Goal: Information Seeking & Learning: Check status

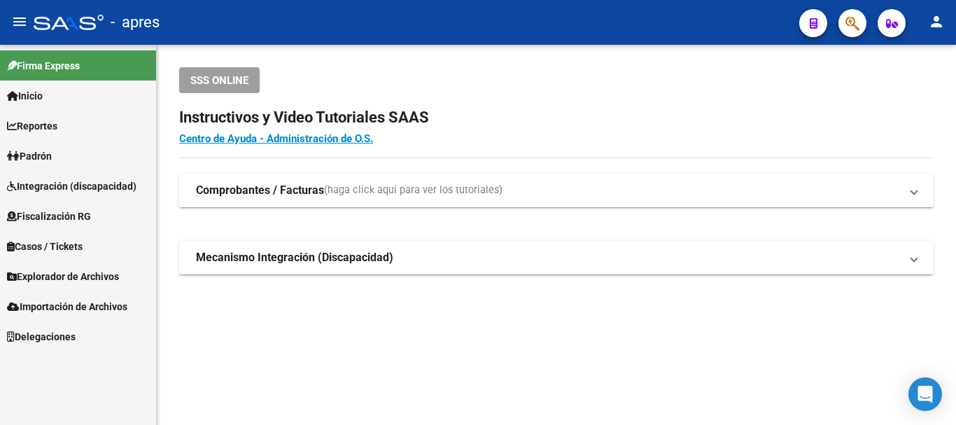
click at [861, 20] on button "button" at bounding box center [852, 23] width 28 height 28
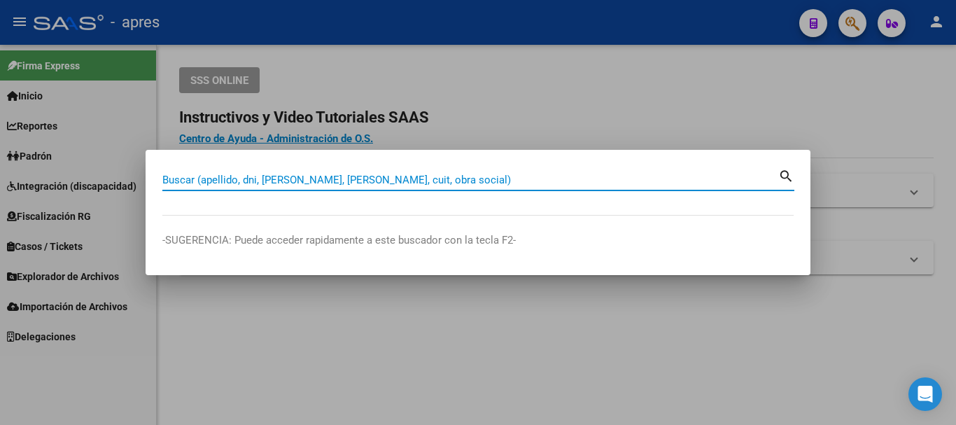
paste input "20183391969"
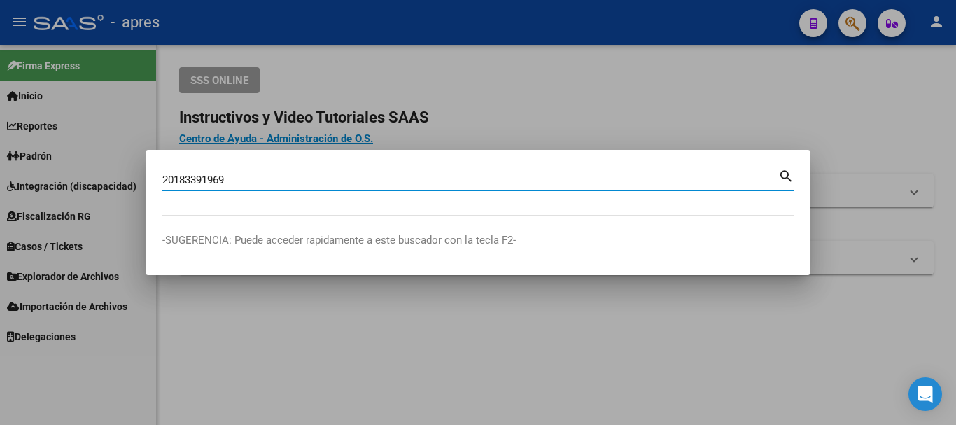
type input "20183391969"
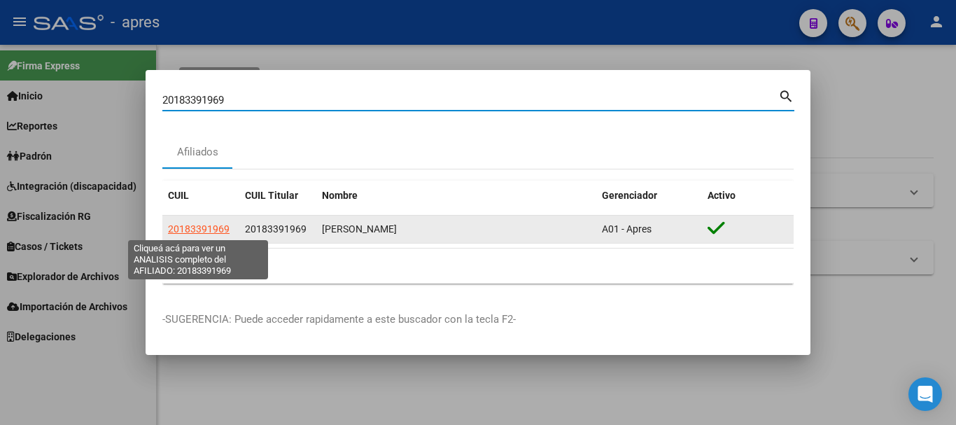
click at [205, 226] on span "20183391969" at bounding box center [199, 228] width 62 height 11
type textarea "20183391969"
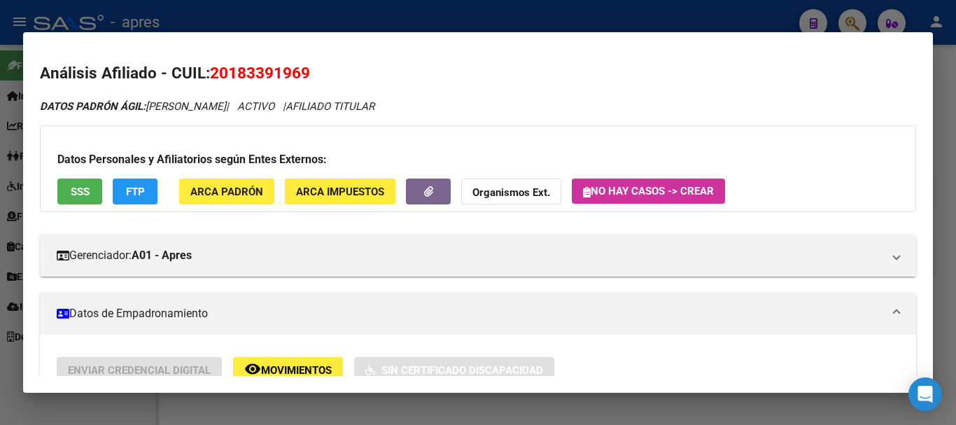
click at [94, 195] on button "SSS" at bounding box center [79, 191] width 45 height 26
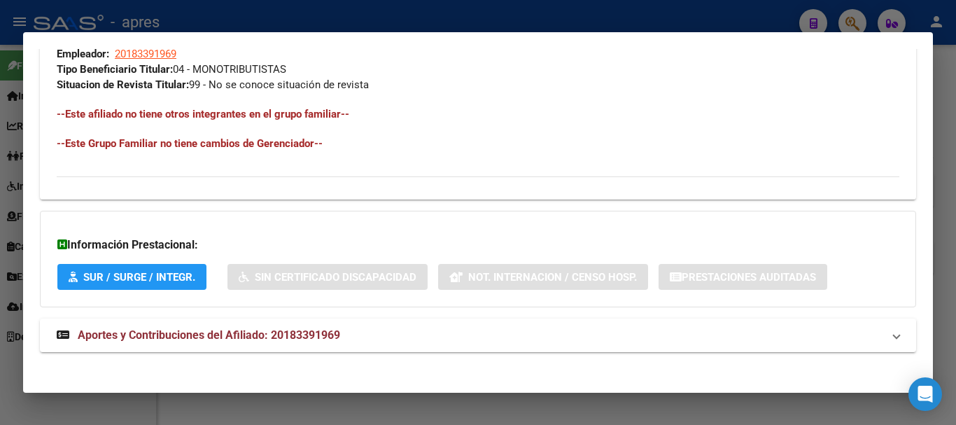
scroll to position [735, 0]
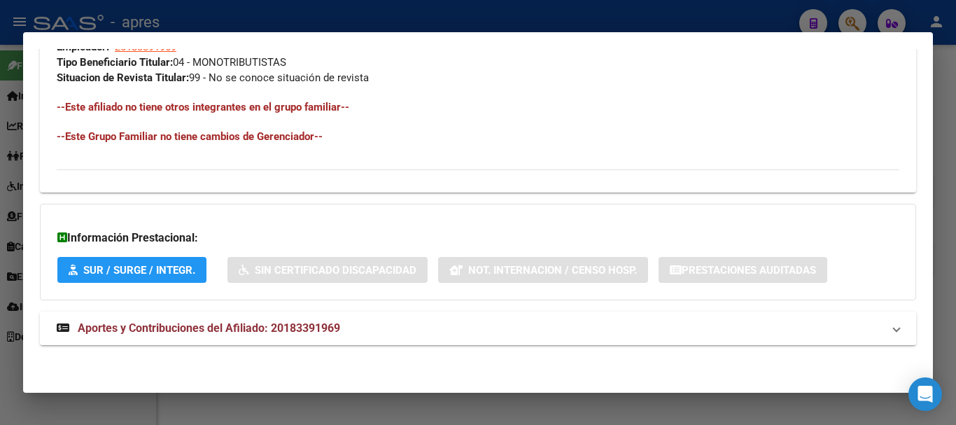
click at [377, 337] on mat-expansion-panel-header "Aportes y Contribuciones del Afiliado: 20183391969" at bounding box center [478, 328] width 876 height 34
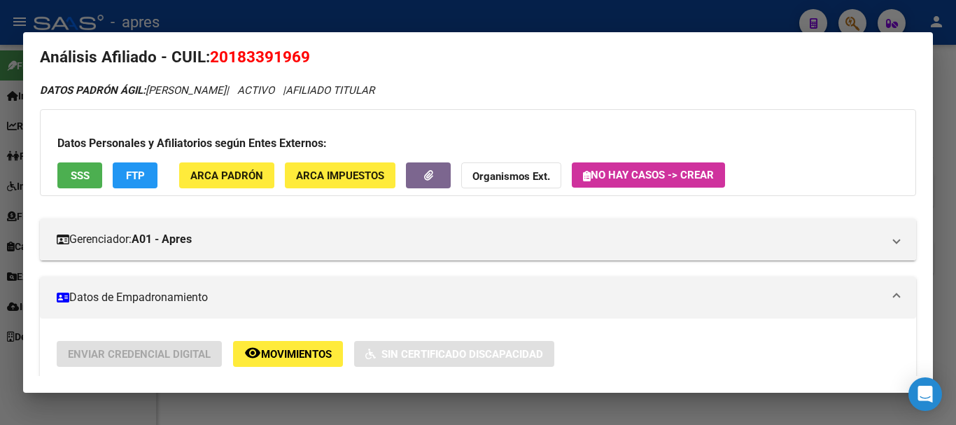
scroll to position [0, 0]
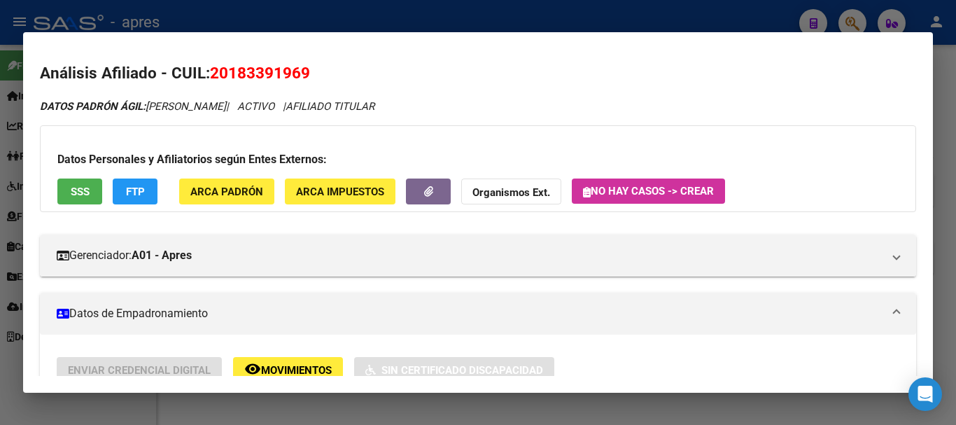
click at [66, 188] on button "SSS" at bounding box center [79, 191] width 45 height 26
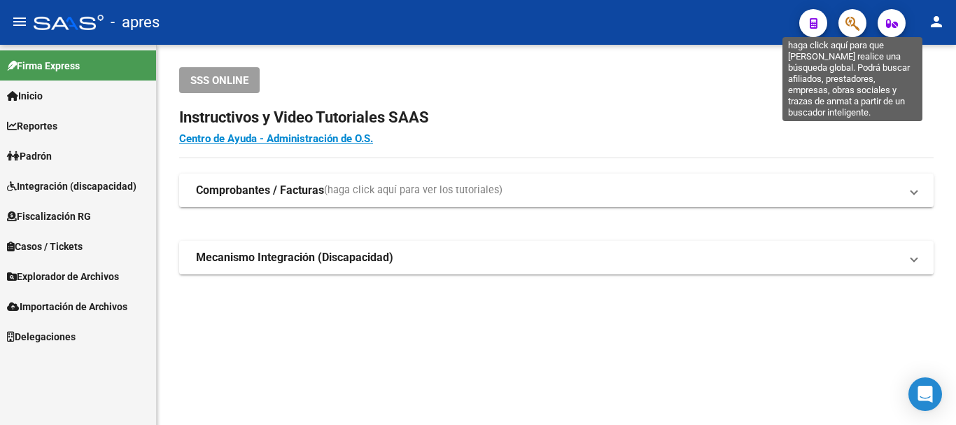
click at [859, 27] on icon "button" at bounding box center [852, 23] width 14 height 16
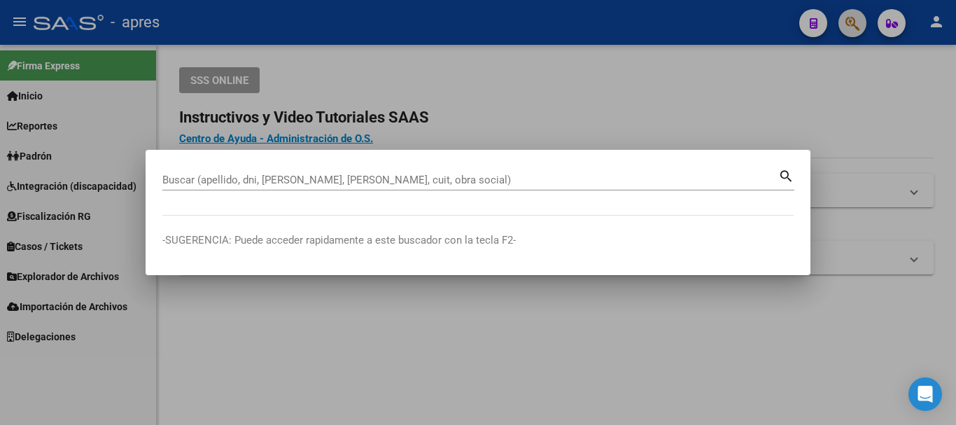
paste input "20204721042"
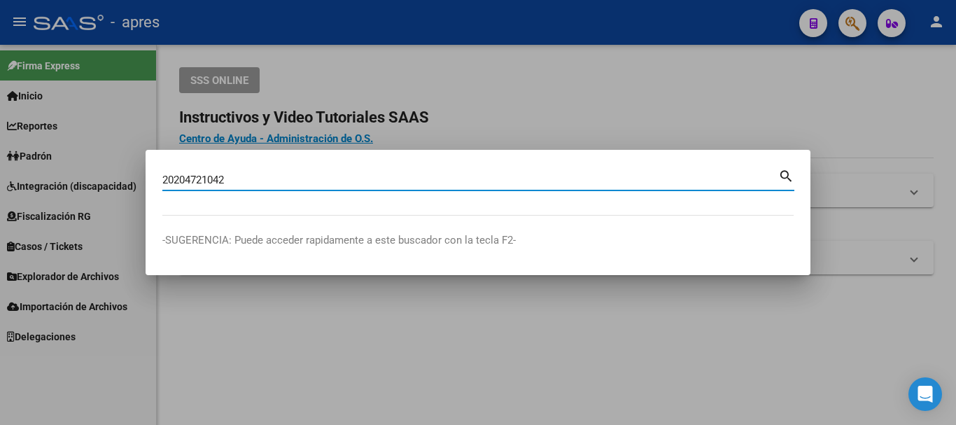
type input "20204721042"
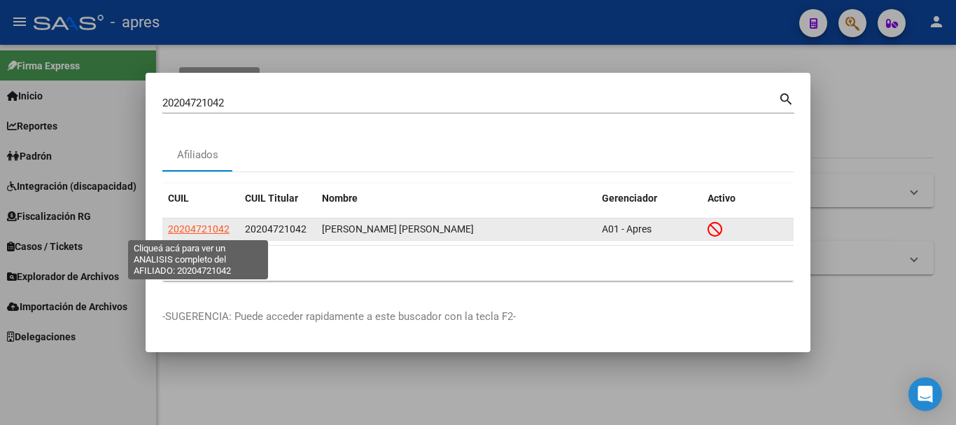
click at [207, 227] on span "20204721042" at bounding box center [199, 228] width 62 height 11
type textarea "20204721042"
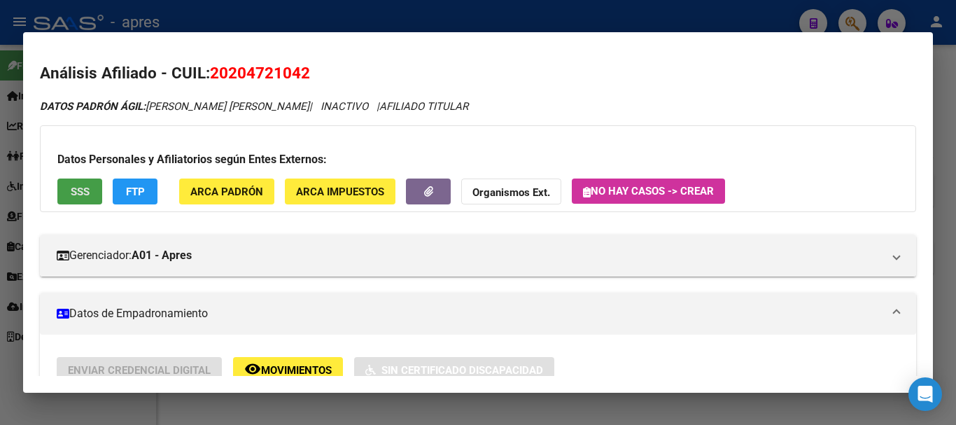
click at [91, 183] on button "SSS" at bounding box center [79, 191] width 45 height 26
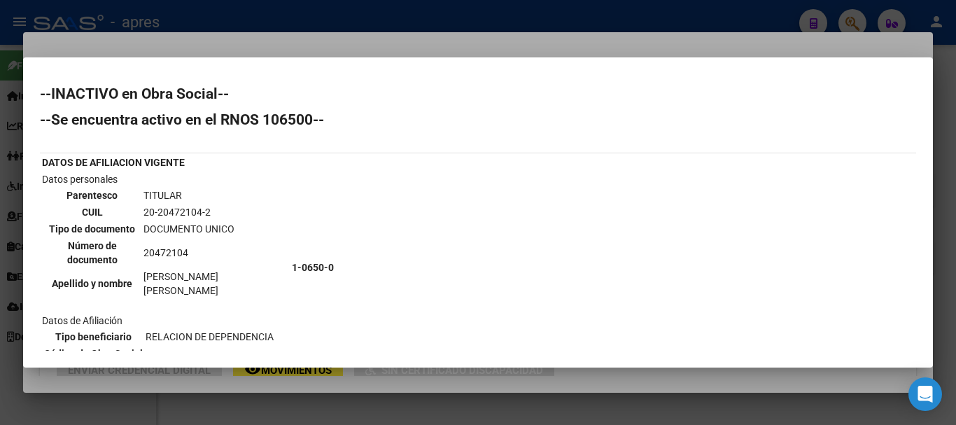
scroll to position [70, 0]
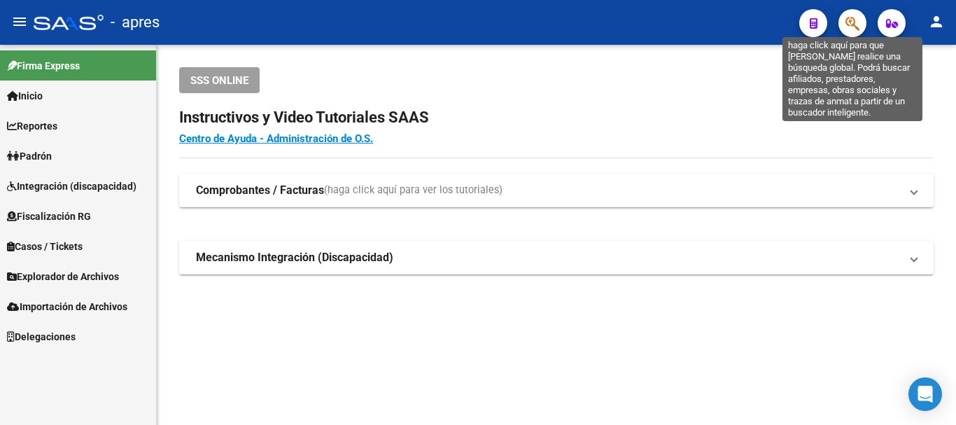
click at [852, 27] on icon "button" at bounding box center [852, 23] width 14 height 16
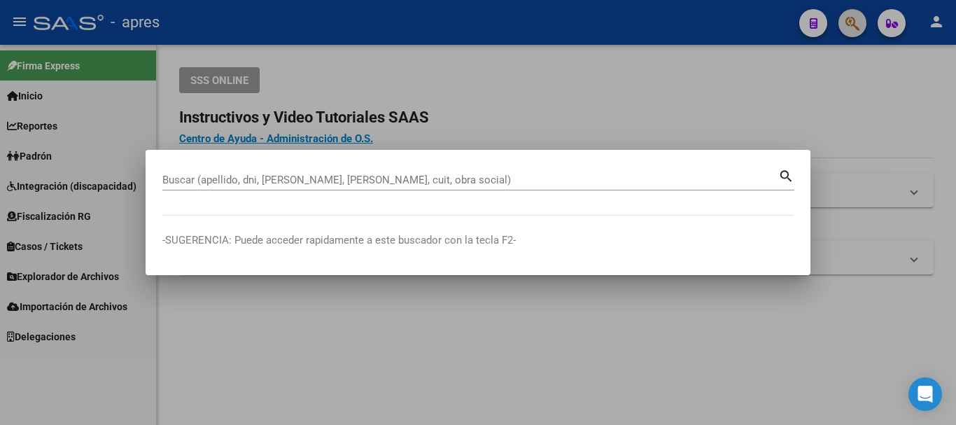
paste input "20236862527"
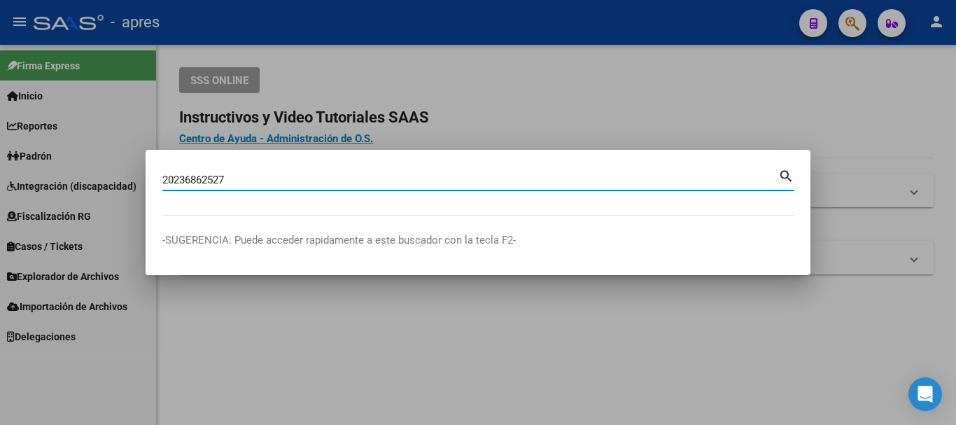
type input "20236862527"
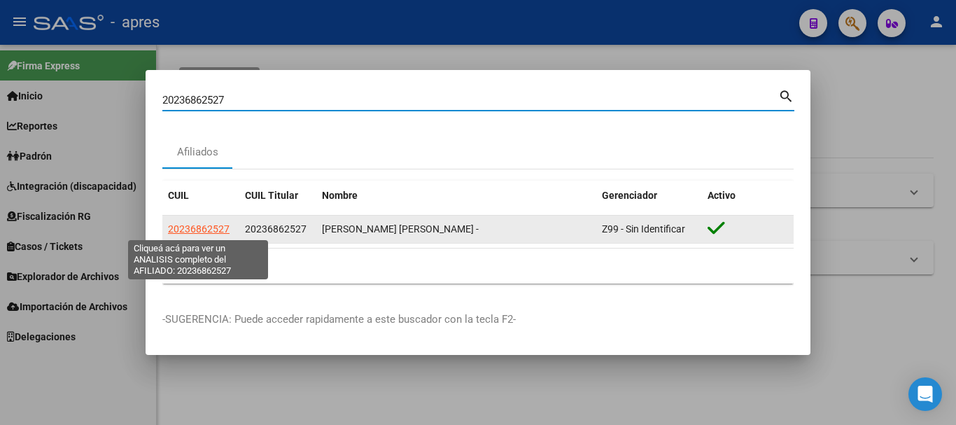
click at [221, 226] on span "20236862527" at bounding box center [199, 228] width 62 height 11
type textarea "20236862527"
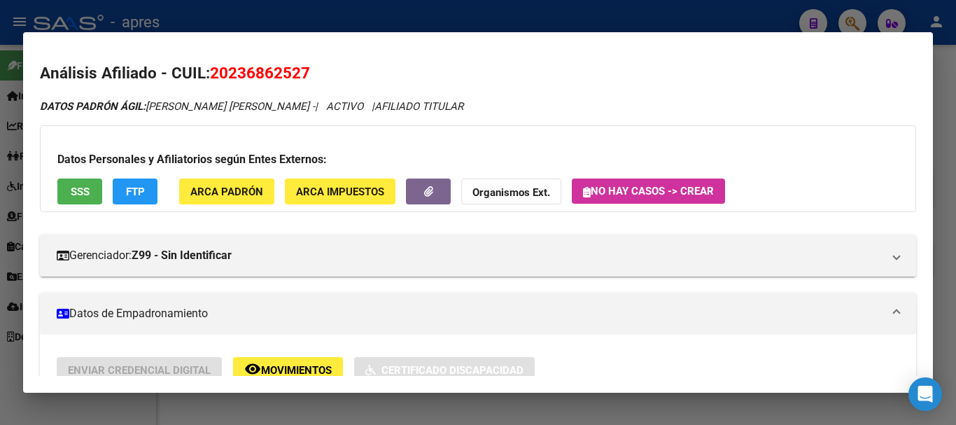
click at [86, 199] on button "SSS" at bounding box center [79, 191] width 45 height 26
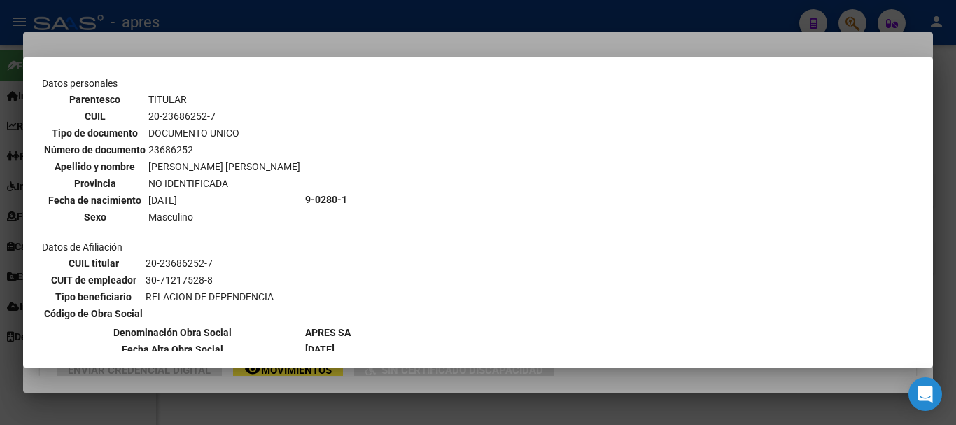
scroll to position [140, 0]
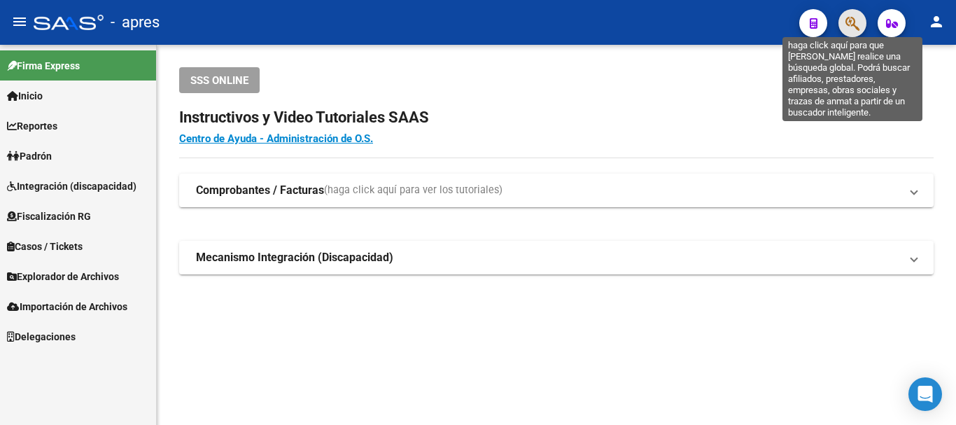
click at [852, 27] on icon "button" at bounding box center [852, 23] width 14 height 16
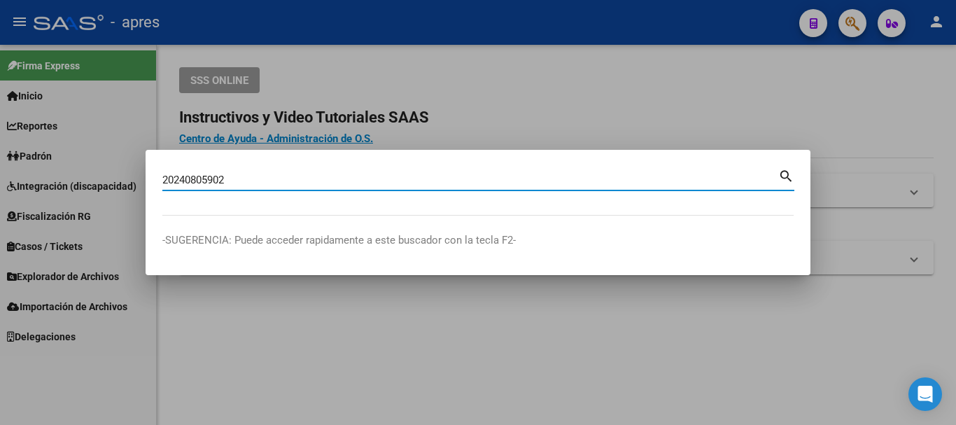
type input "20240805902"
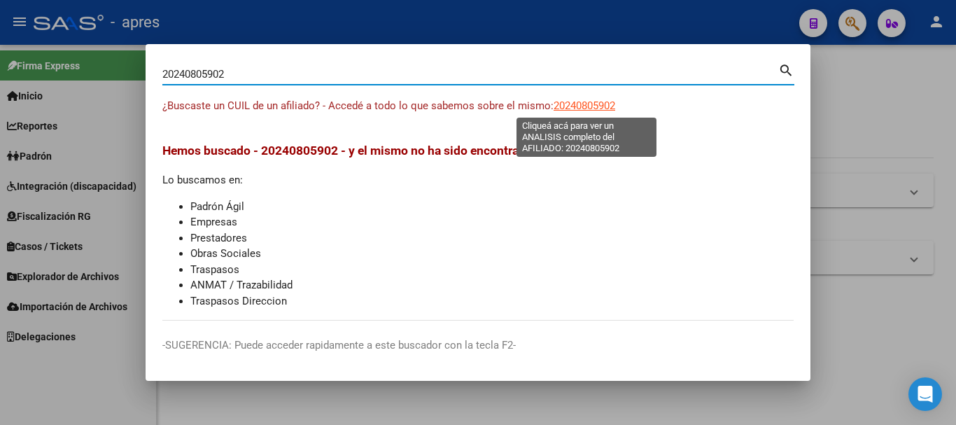
click at [563, 108] on span "20240805902" at bounding box center [584, 105] width 62 height 13
type textarea "20240805902"
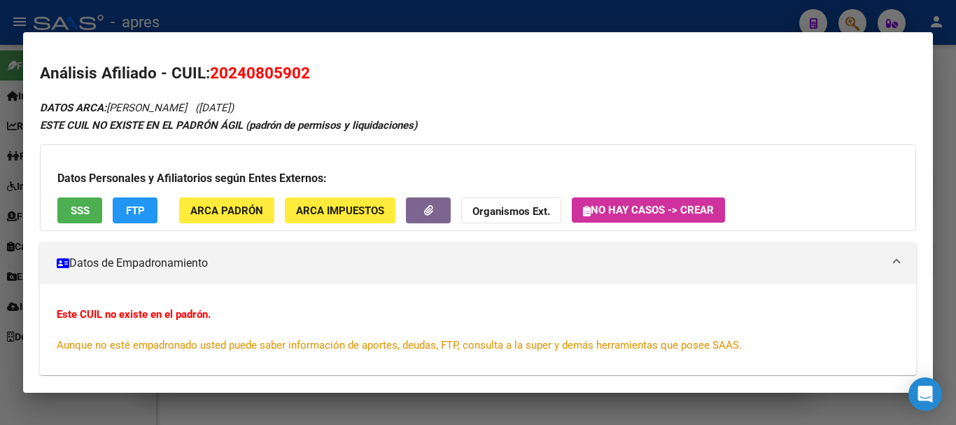
click at [85, 203] on button "SSS" at bounding box center [79, 210] width 45 height 26
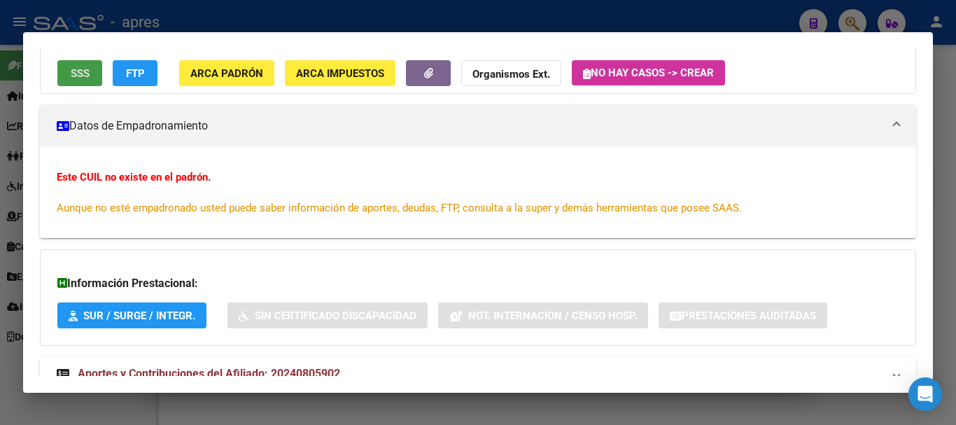
scroll to position [183, 0]
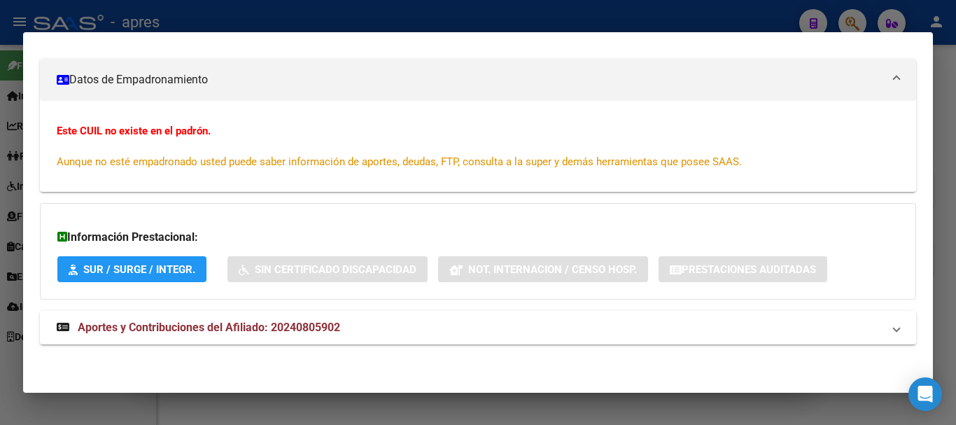
click at [437, 334] on mat-panel-title "Aportes y Contribuciones del Afiliado: 20240805902" at bounding box center [470, 327] width 826 height 17
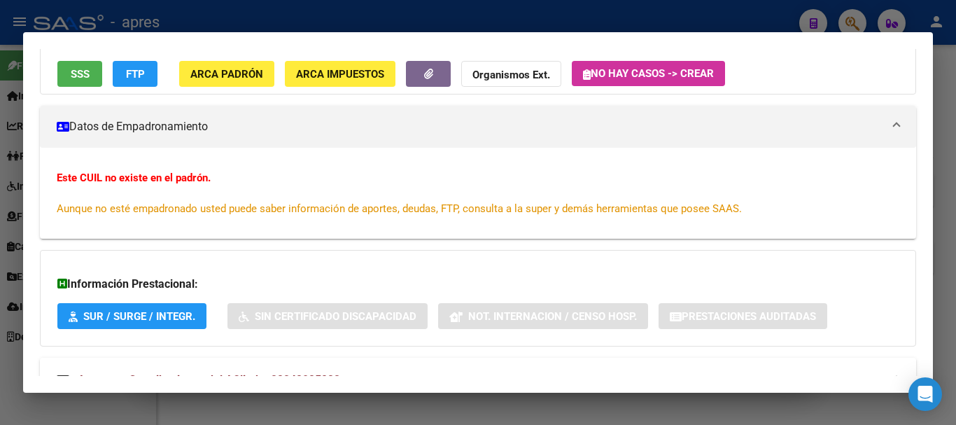
scroll to position [0, 0]
